Goal: Transaction & Acquisition: Purchase product/service

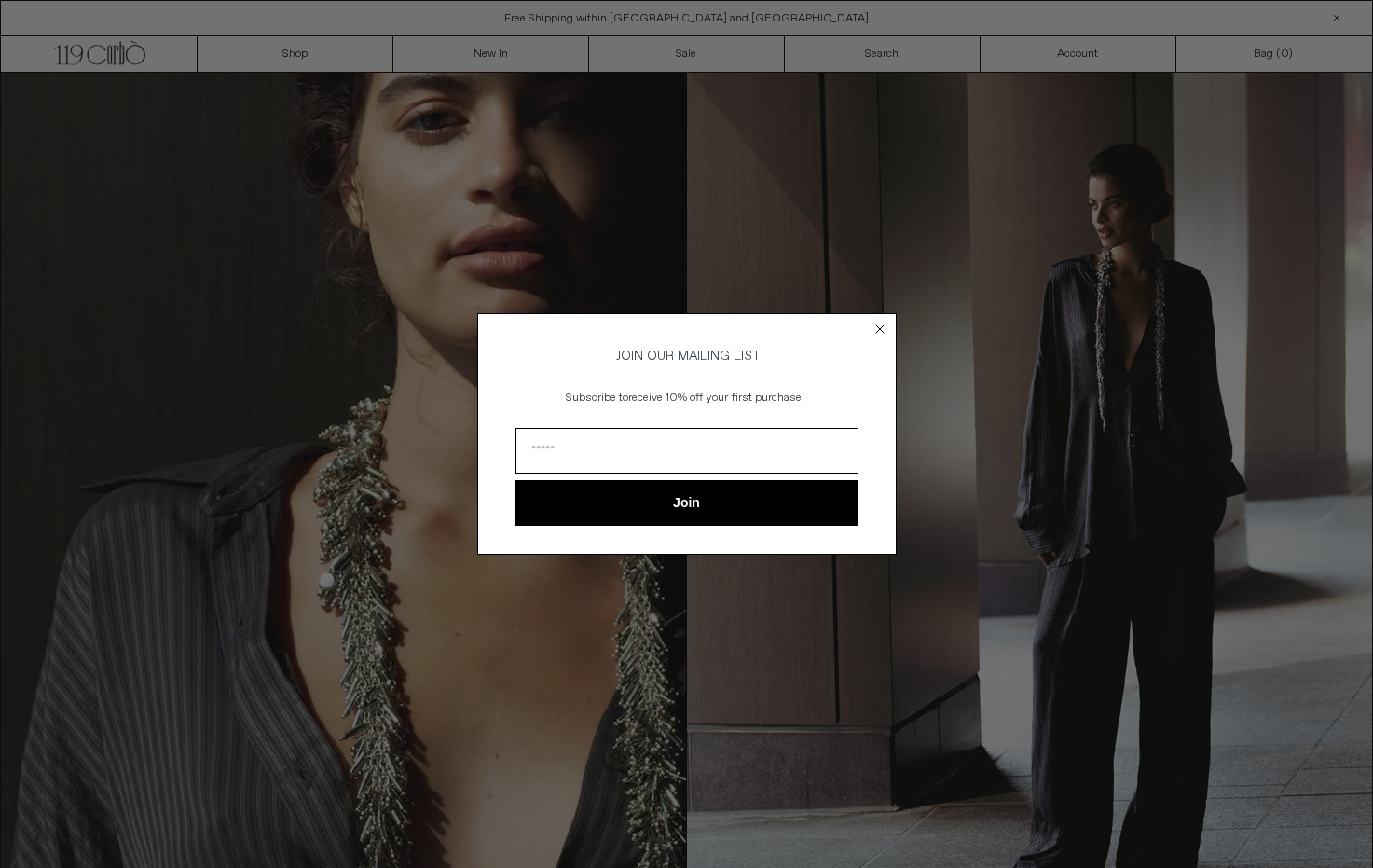
click at [877, 321] on circle "Close dialog" at bounding box center [879, 329] width 18 height 18
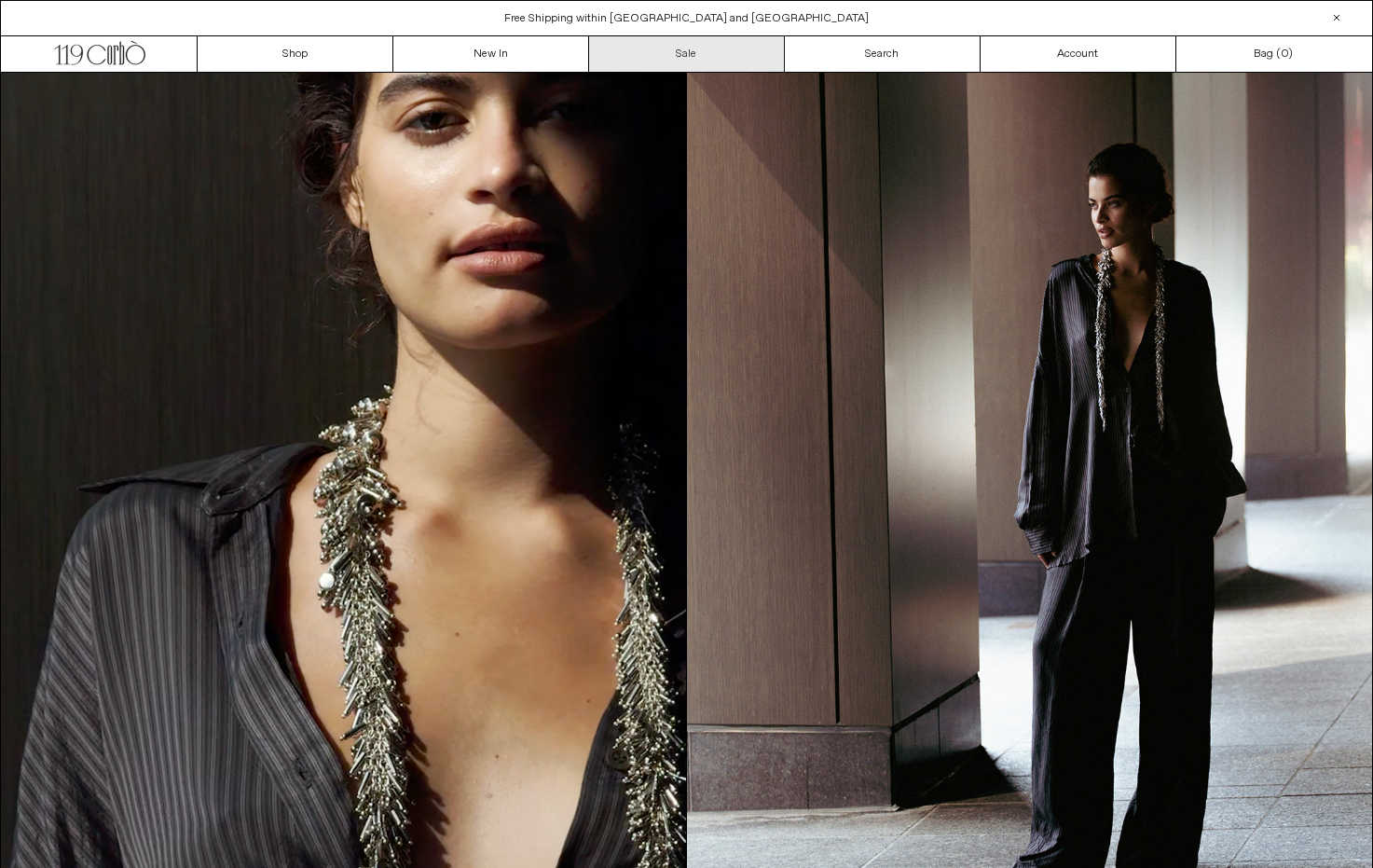
click at [676, 48] on link "Sale" at bounding box center [687, 53] width 196 height 35
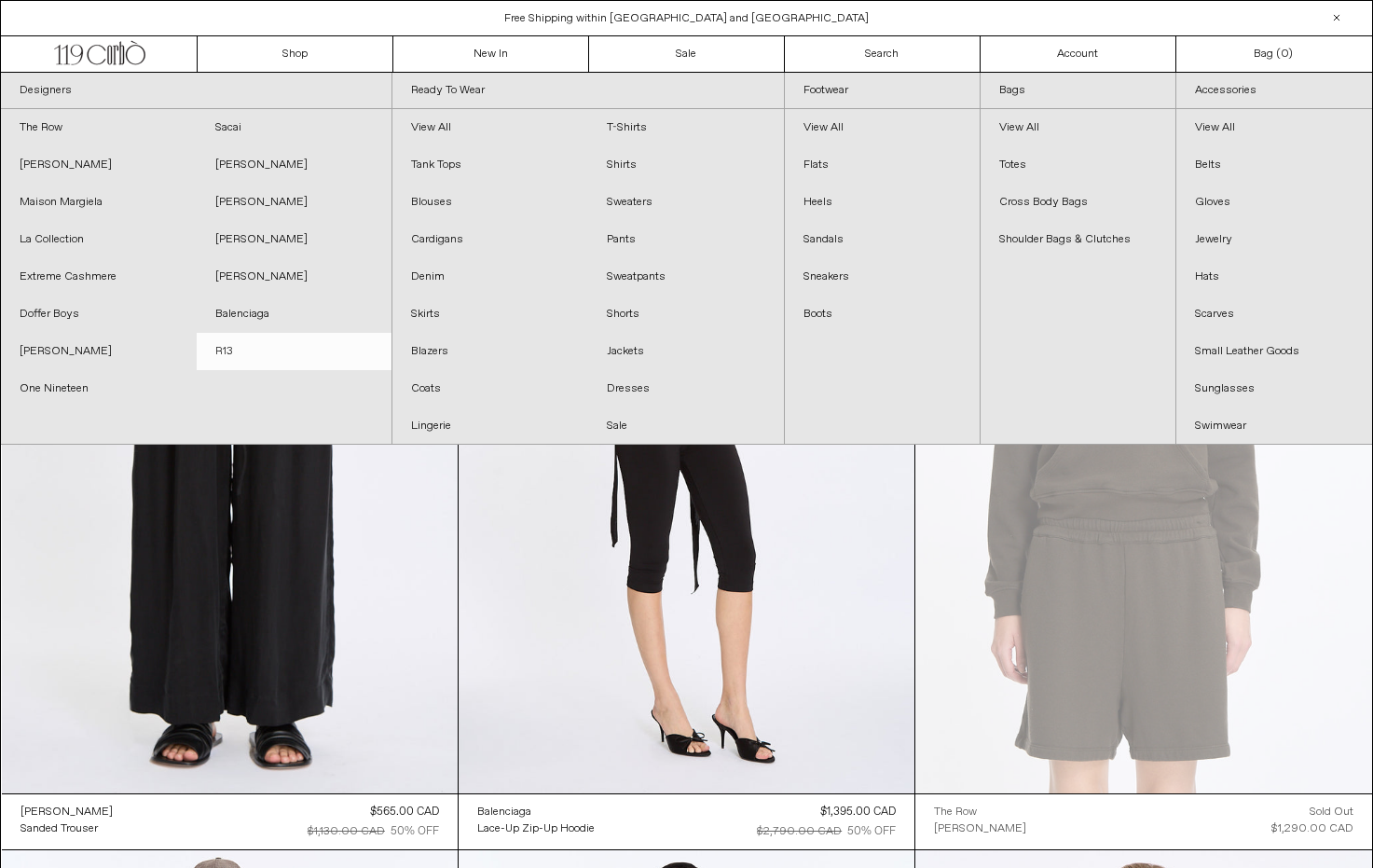
click at [214, 365] on link "R13" at bounding box center [295, 351] width 196 height 37
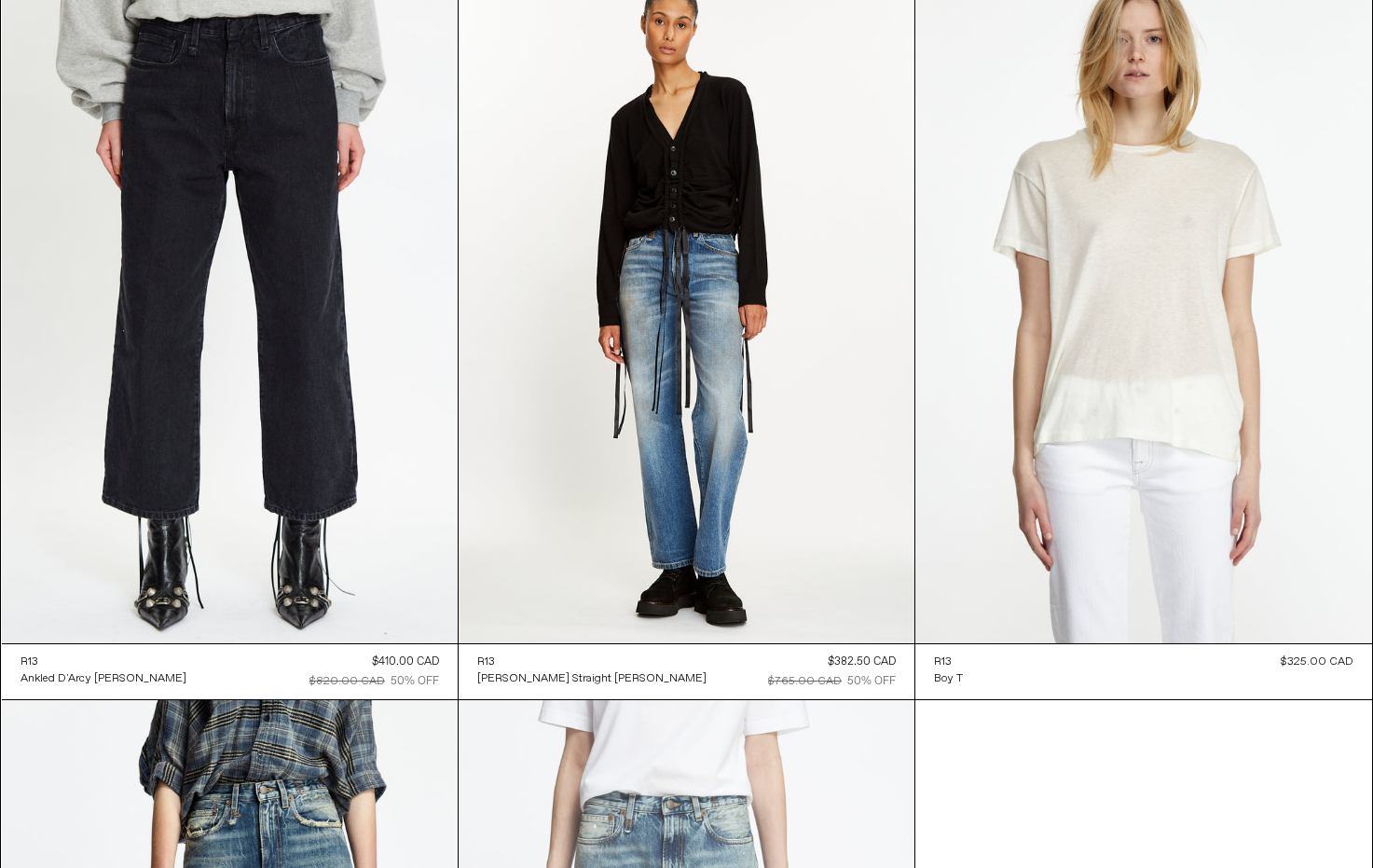
scroll to position [11221, 0]
